Goal: Find specific page/section: Find specific page/section

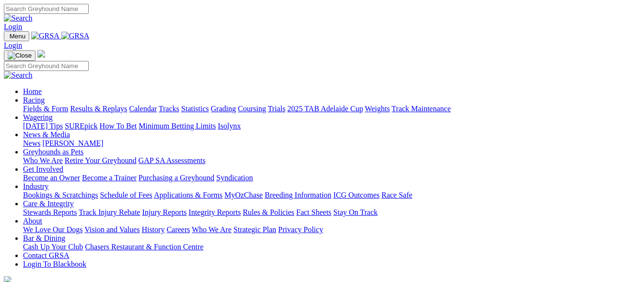
click at [45, 96] on link "Racing" at bounding box center [34, 100] width 22 height 8
click at [41, 104] on link "Fields & Form" at bounding box center [45, 108] width 45 height 8
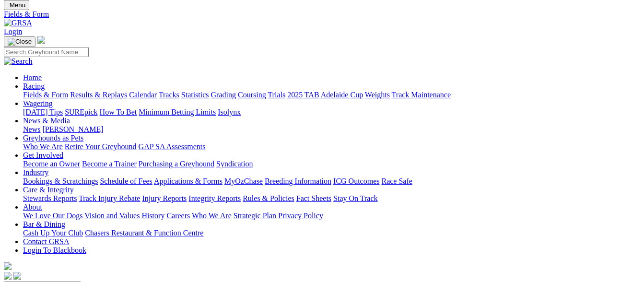
scroll to position [48, 0]
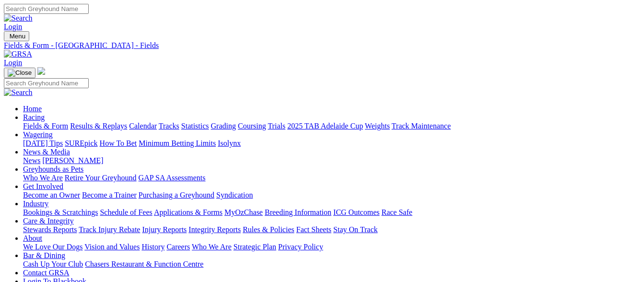
click at [32, 122] on link "Fields & Form" at bounding box center [45, 126] width 45 height 8
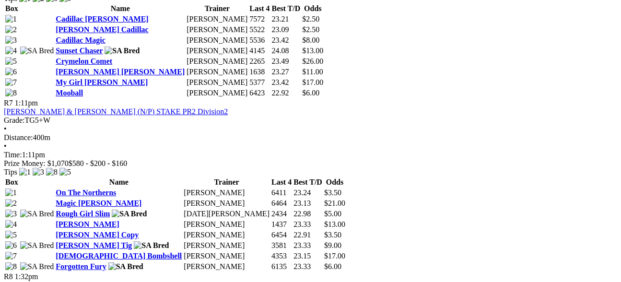
scroll to position [1438, 0]
